Goal: Transaction & Acquisition: Purchase product/service

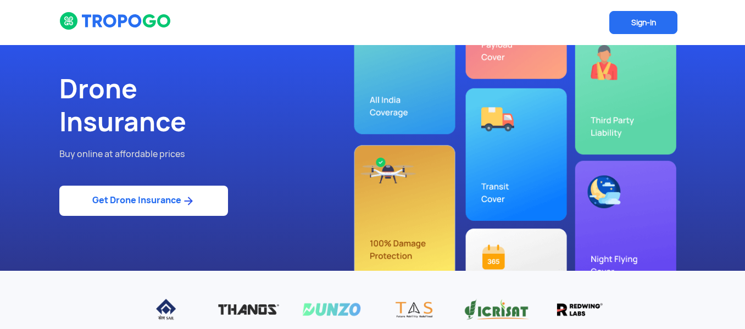
click at [168, 202] on link "Get Drone Insurance" at bounding box center [143, 201] width 169 height 30
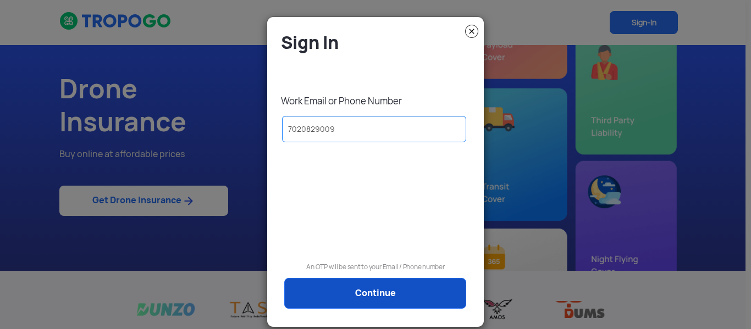
type input "7020829009"
click at [347, 290] on link "Continue" at bounding box center [375, 293] width 182 height 31
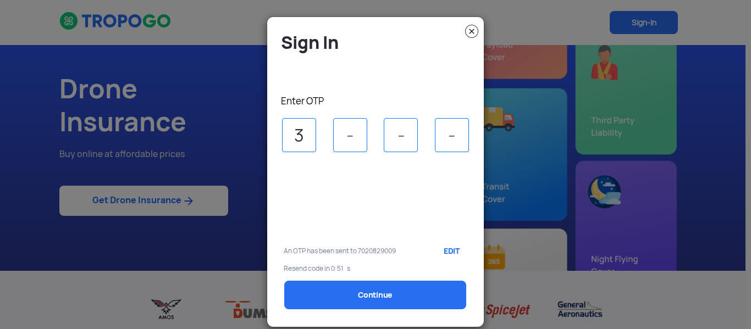
type input "3"
type input "5"
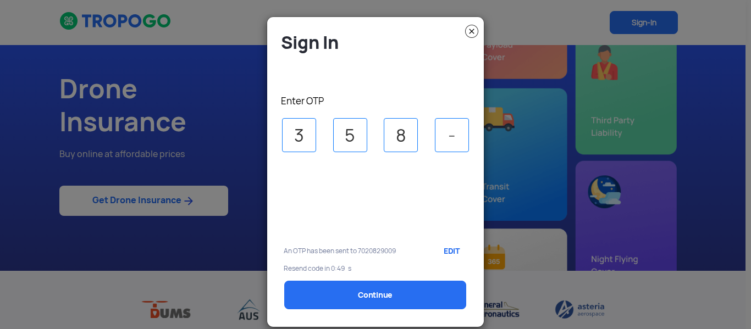
type input "8"
type input "7"
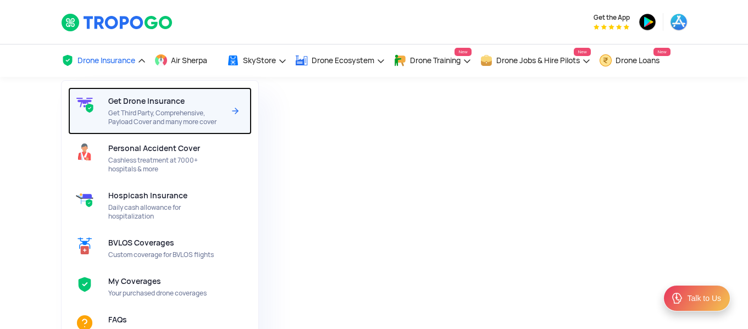
click at [136, 105] on span "Get Drone Insurance" at bounding box center [146, 101] width 76 height 9
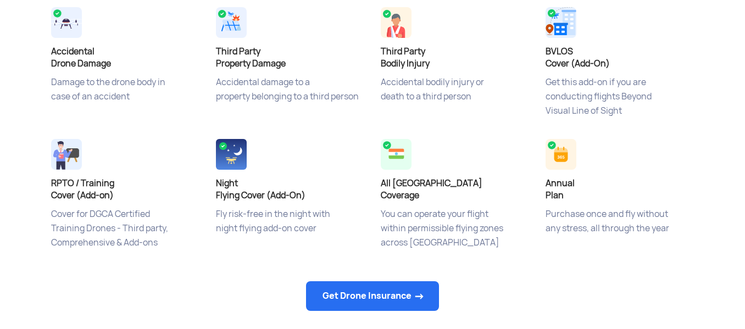
scroll to position [465, 0]
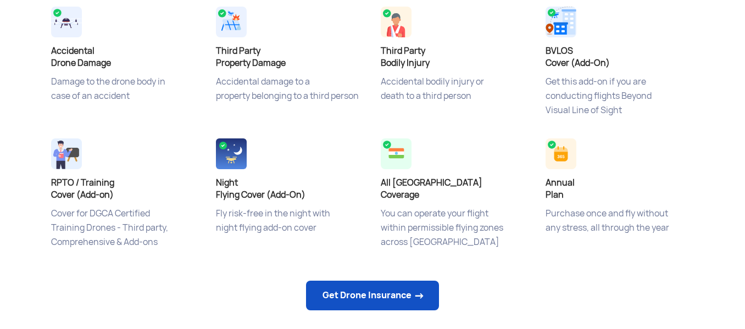
click at [383, 292] on link "Get Drone Insurance" at bounding box center [372, 296] width 133 height 30
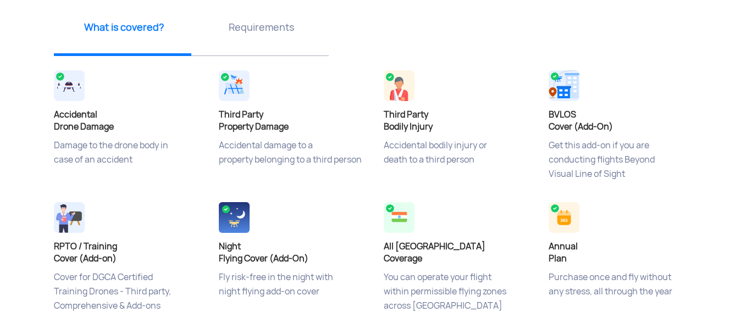
select select "1000000"
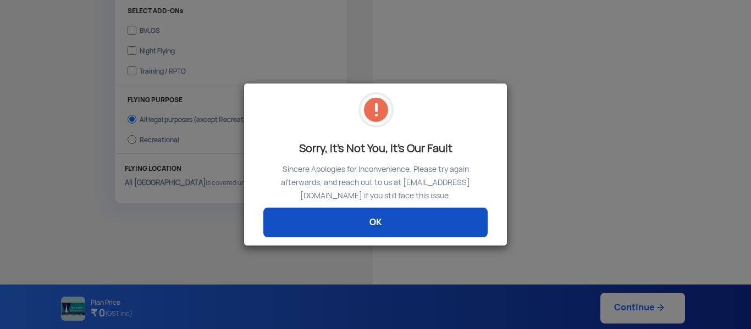
click at [376, 228] on link "OK" at bounding box center [375, 223] width 224 height 30
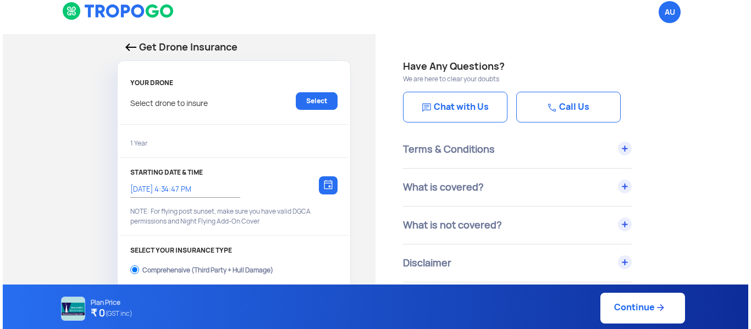
scroll to position [9, 0]
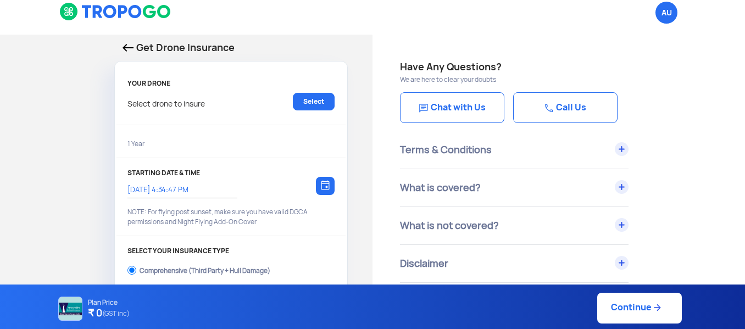
click at [205, 102] on p "Select drone to insure" at bounding box center [165, 102] width 77 height 18
click at [311, 99] on link "Select" at bounding box center [314, 102] width 42 height 18
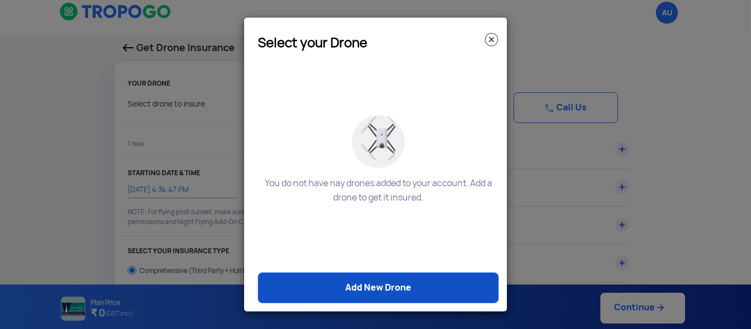
click at [366, 280] on link "Add New Drone" at bounding box center [378, 288] width 241 height 31
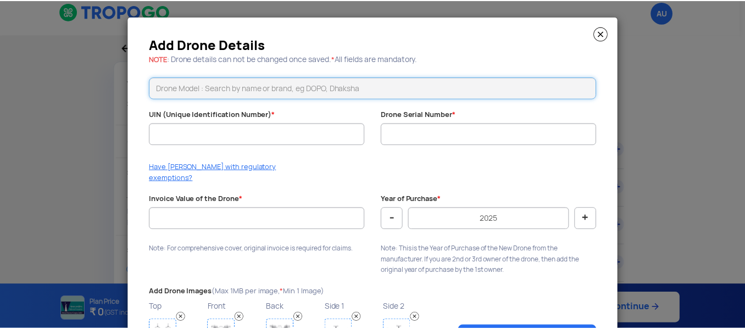
scroll to position [1, 0]
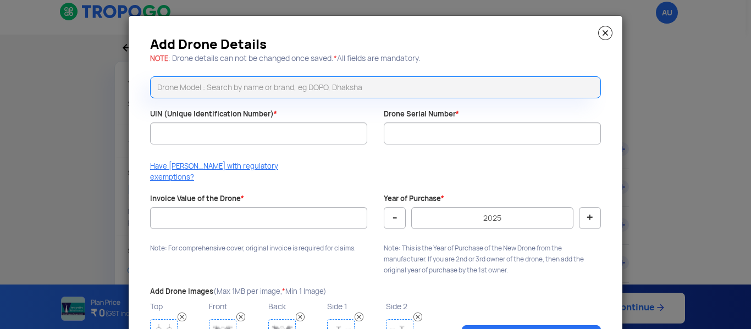
click at [603, 34] on img at bounding box center [605, 33] width 14 height 14
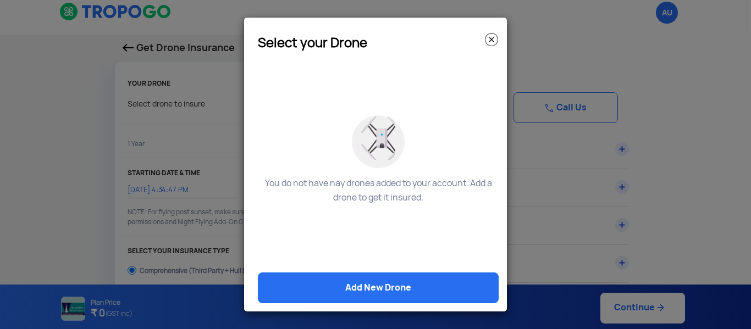
click at [494, 40] on img at bounding box center [491, 39] width 13 height 13
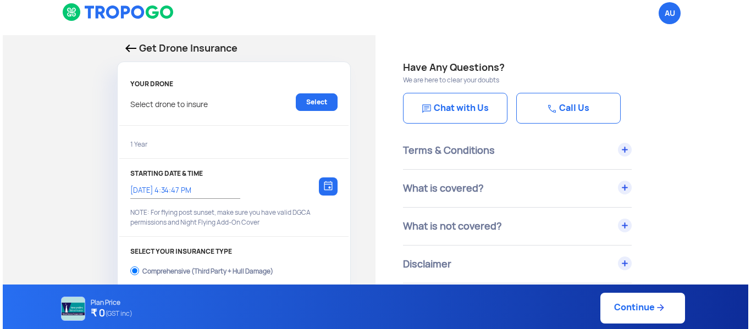
scroll to position [13, 0]
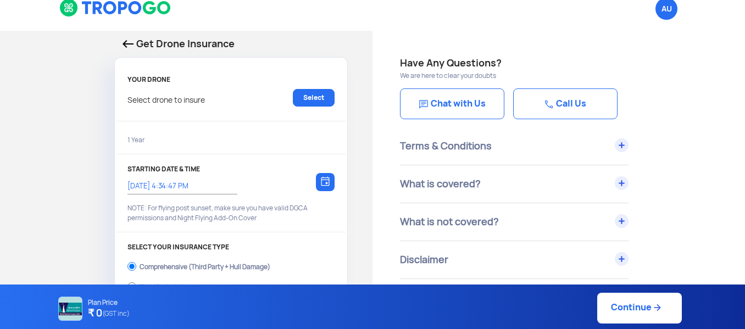
click at [153, 138] on div "1 Year" at bounding box center [230, 141] width 207 height 18
click at [310, 96] on link "Select" at bounding box center [314, 98] width 42 height 18
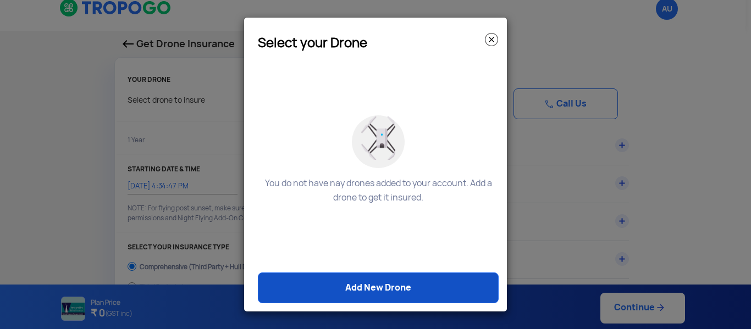
click at [360, 290] on link "Add New Drone" at bounding box center [378, 288] width 241 height 31
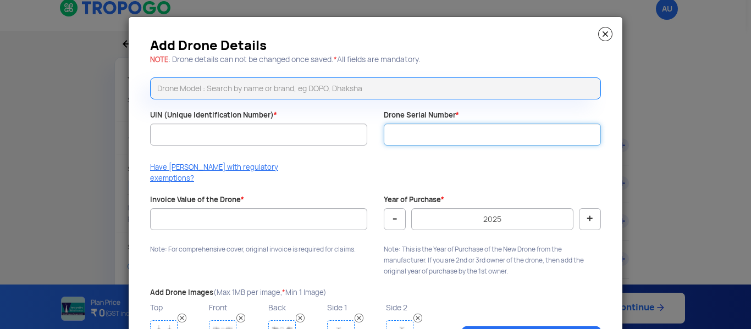
click at [429, 140] on input "Drone Serial Number *" at bounding box center [492, 135] width 217 height 22
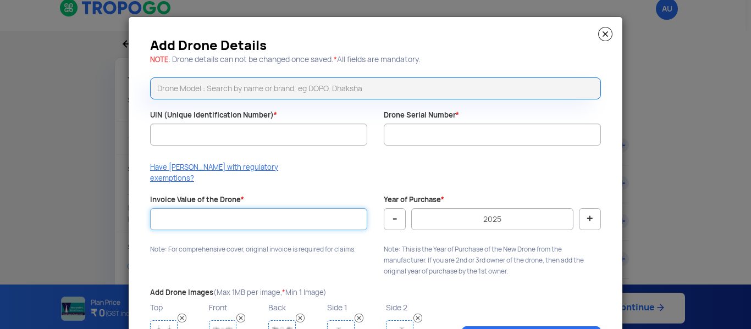
click at [323, 208] on input "Invoice Value of the Drone *" at bounding box center [258, 219] width 217 height 22
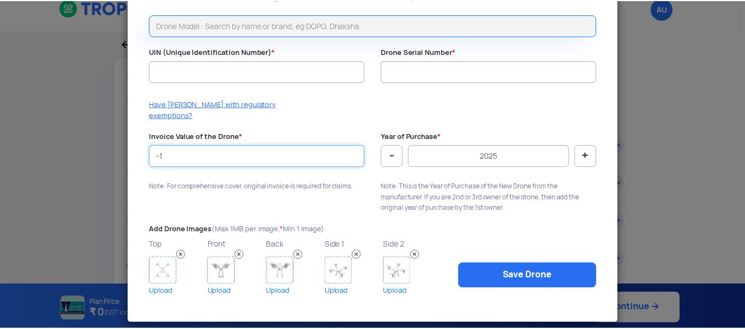
scroll to position [0, 0]
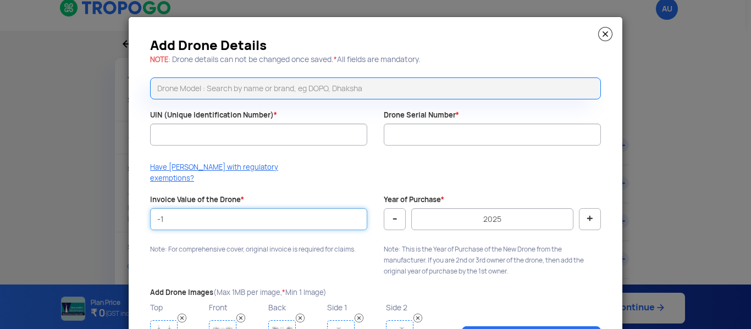
type input "-1"
click at [603, 34] on img at bounding box center [605, 34] width 14 height 14
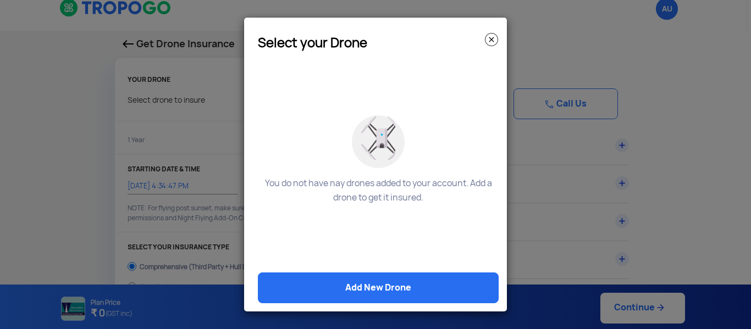
click at [490, 40] on img at bounding box center [491, 39] width 13 height 13
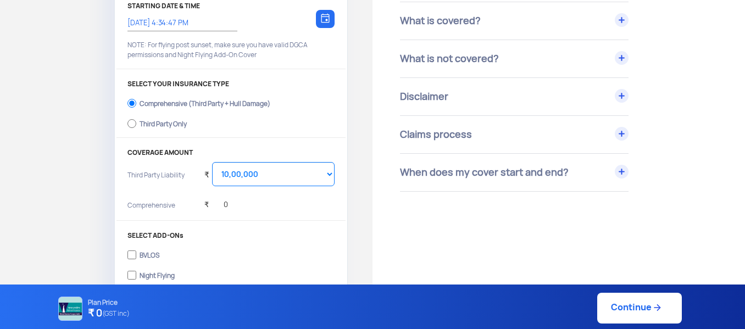
scroll to position [177, 0]
click at [221, 210] on div "₹ 0" at bounding box center [216, 201] width 24 height 30
click at [298, 182] on select "Select Amount 10,00,000 15,00,000 20,00,000 25,00,000 30,00,000 35,00,000 40,00…" at bounding box center [273, 174] width 123 height 24
click at [212, 162] on select "Select Amount 10,00,000 15,00,000 20,00,000 25,00,000 30,00,000 35,00,000 40,00…" at bounding box center [273, 174] width 123 height 24
click at [237, 231] on p "SELECT ADD-ONs" at bounding box center [230, 235] width 207 height 8
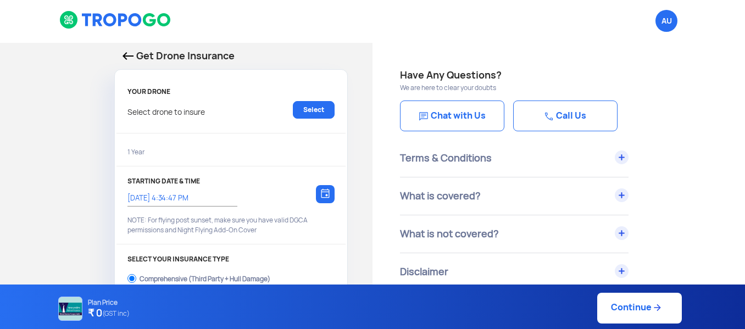
scroll to position [1, 0]
click at [202, 199] on input "28/9/2025, 4:34:47 PM" at bounding box center [176, 199] width 99 height 10
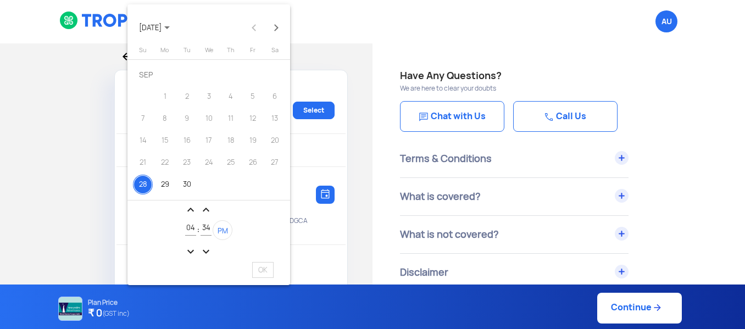
click at [281, 28] on button "Next month" at bounding box center [276, 27] width 22 height 22
click at [210, 96] on div "1" at bounding box center [209, 97] width 20 height 20
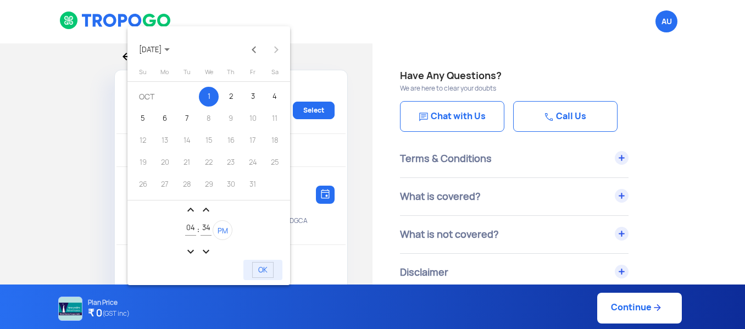
click at [274, 276] on button "OK" at bounding box center [263, 269] width 38 height 19
type input "1/10/2025, 4:34:47 PM"
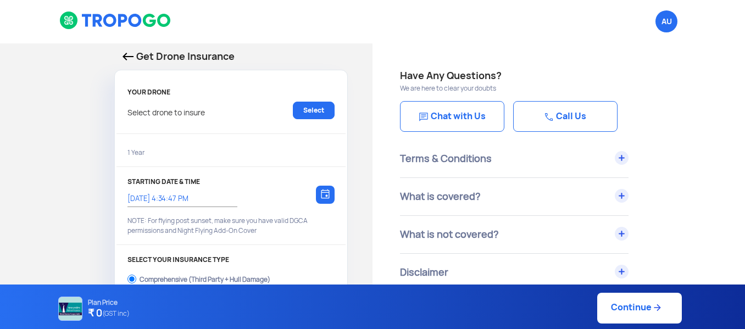
click at [186, 192] on div "1/10/2025, 4:34:47 PM Choose a date" at bounding box center [176, 196] width 99 height 21
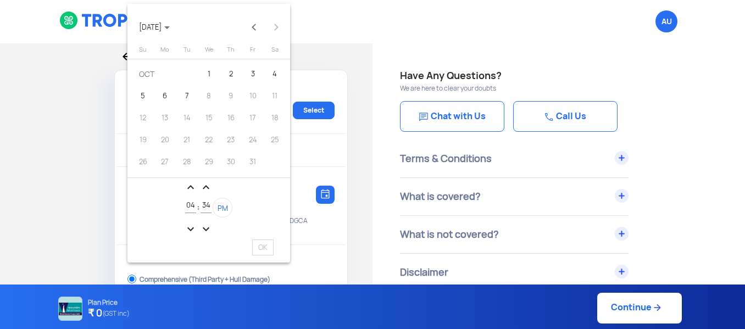
click at [352, 26] on div at bounding box center [372, 164] width 745 height 329
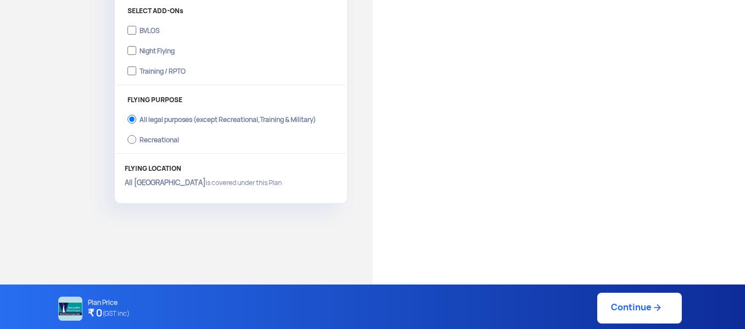
scroll to position [0, 0]
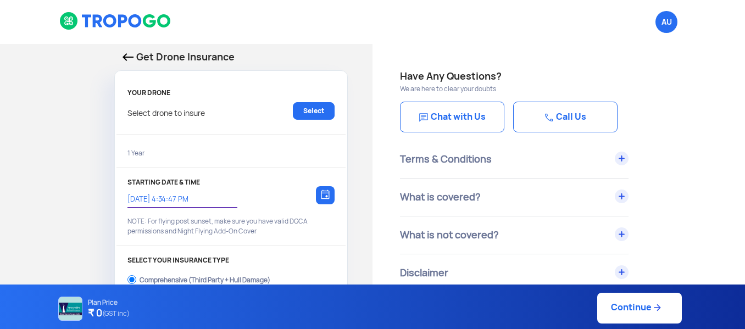
click at [486, 152] on div "Terms & Conditions" at bounding box center [514, 159] width 229 height 37
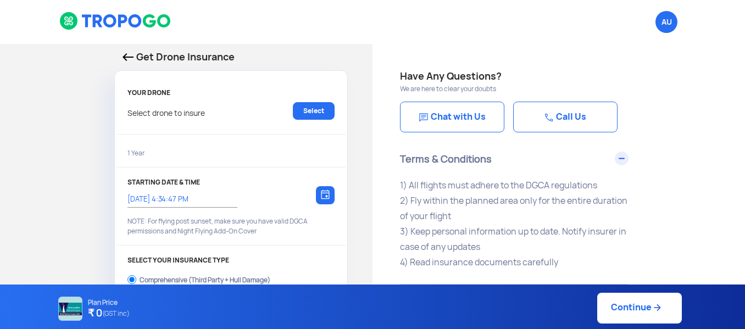
click at [126, 54] on img at bounding box center [128, 57] width 11 height 8
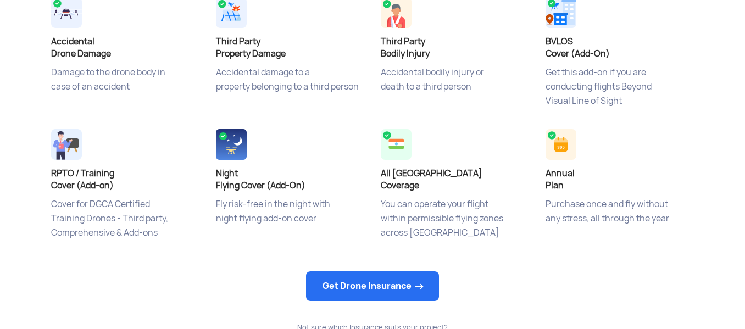
scroll to position [488, 0]
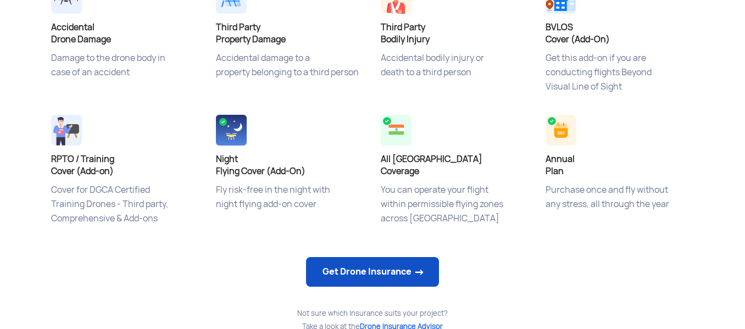
click at [371, 271] on link "Get Drone Insurance" at bounding box center [372, 272] width 133 height 30
select select "1000000"
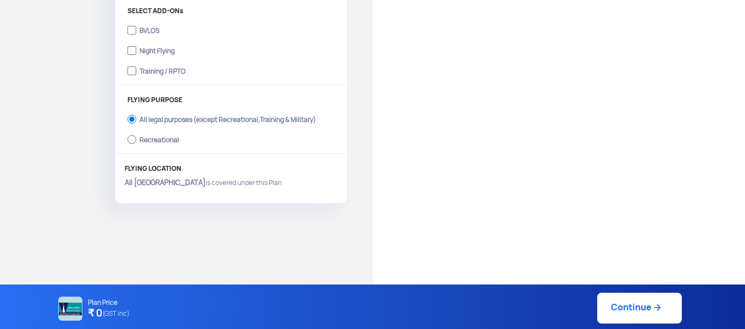
scroll to position [401, 0]
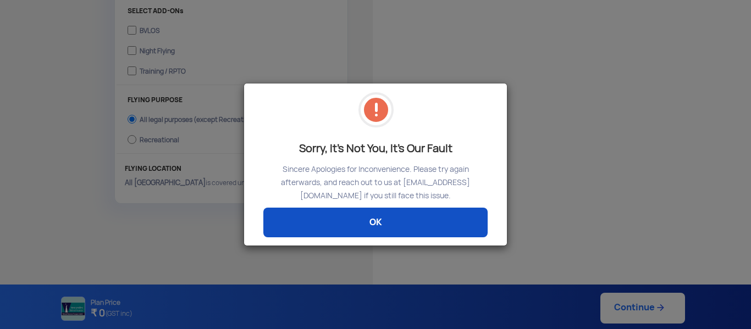
click at [374, 225] on link "OK" at bounding box center [375, 223] width 224 height 30
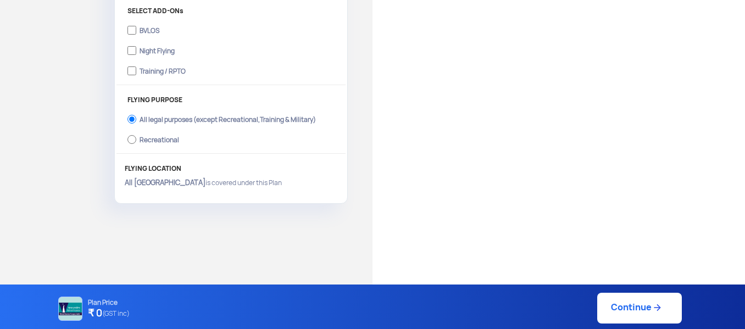
scroll to position [0, 0]
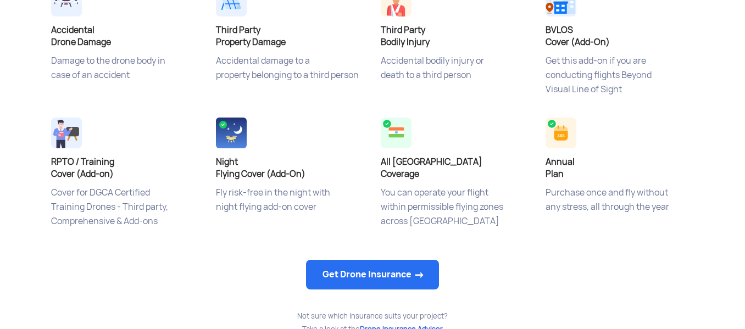
scroll to position [483, 0]
